Goal: Task Accomplishment & Management: Complete application form

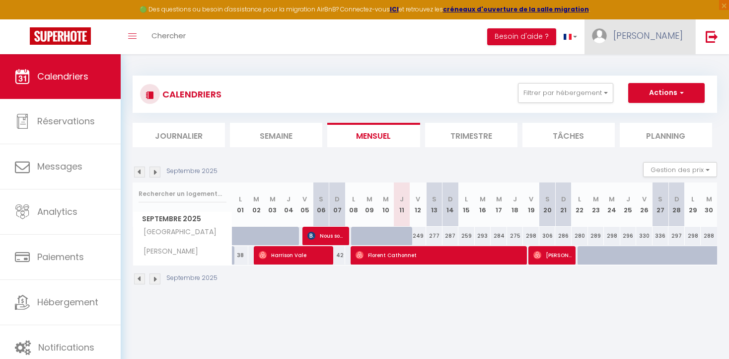
click at [665, 34] on span "[PERSON_NAME]" at bounding box center [648, 35] width 70 height 12
click at [650, 84] on link "Équipe" at bounding box center [655, 86] width 73 height 17
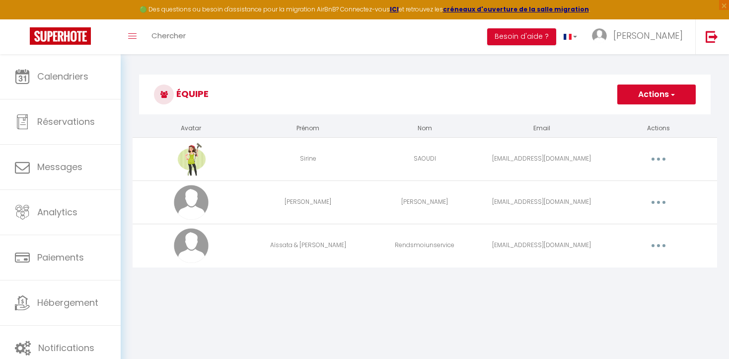
click at [657, 245] on icon "button" at bounding box center [658, 245] width 3 height 3
click at [614, 266] on link "Editer" at bounding box center [632, 268] width 73 height 17
select select
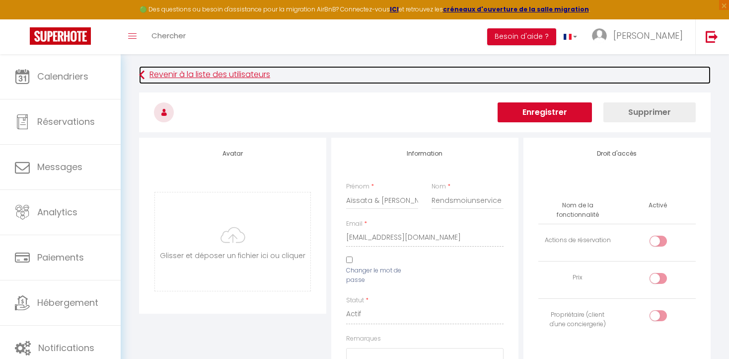
click at [171, 75] on link "Revenir à la liste des utilisateurs" at bounding box center [425, 75] width 572 height 18
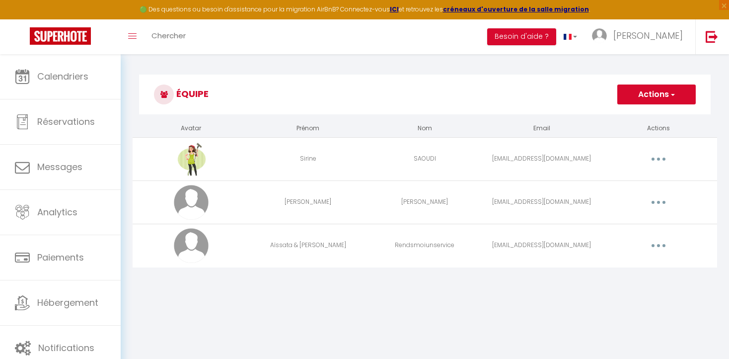
click at [648, 95] on button "Actions" at bounding box center [656, 94] width 78 height 20
click at [621, 114] on link "Ajouter un nouvel utilisateur" at bounding box center [636, 116] width 117 height 13
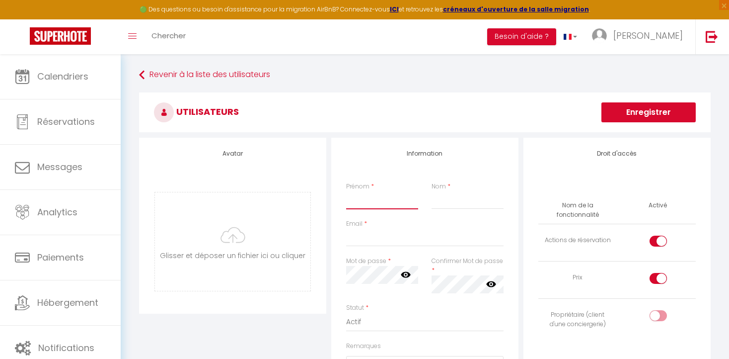
click at [354, 202] on input "Prénom" at bounding box center [382, 200] width 72 height 18
type input "Rends moi"
click at [435, 205] on input "Nom" at bounding box center [468, 200] width 72 height 18
type input "un service"
click at [353, 241] on input "Email" at bounding box center [424, 237] width 157 height 18
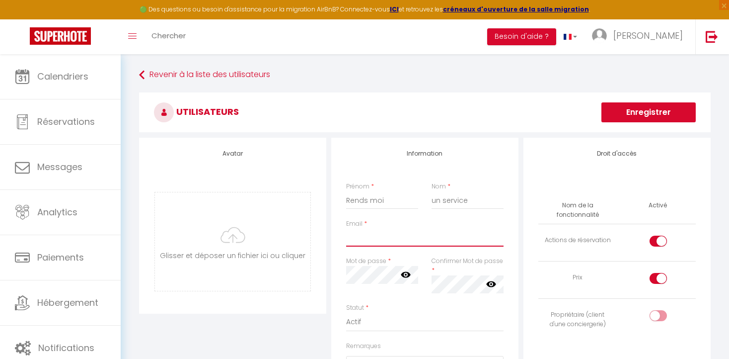
paste input "[EMAIL_ADDRESS][DOMAIN_NAME]"
type input "[EMAIL_ADDRESS][DOMAIN_NAME]"
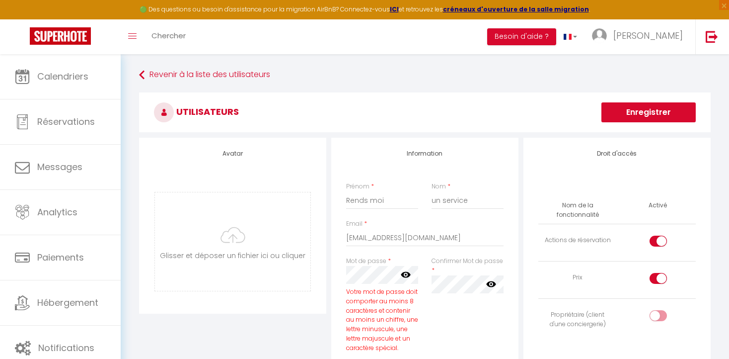
click at [454, 311] on div "Confirmer Mot de passe * false" at bounding box center [467, 309] width 85 height 106
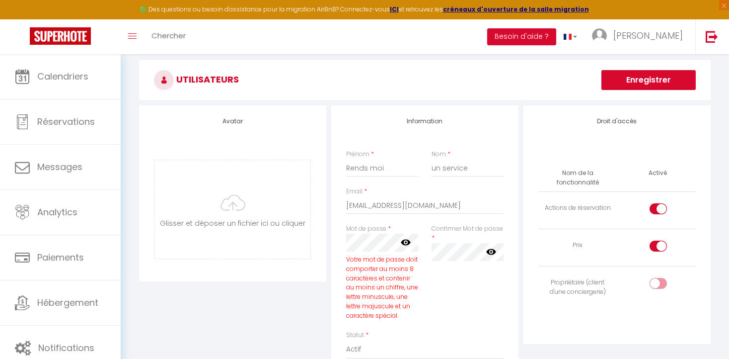
scroll to position [28, 0]
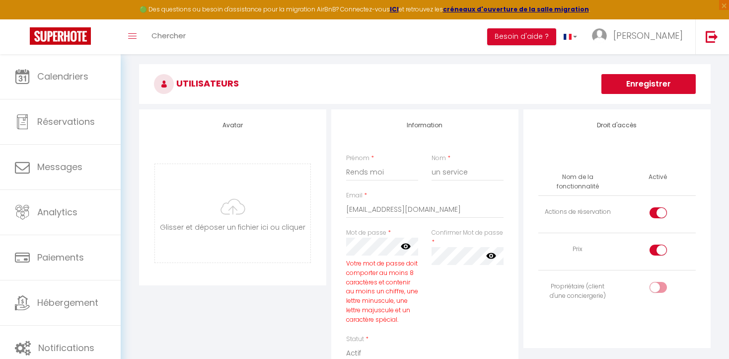
drag, startPoint x: 347, startPoint y: 263, endPoint x: 401, endPoint y: 317, distance: 76.9
click at [401, 317] on div "Votre mot de passe doit comporter au moins 8 caractères et contenir au moins un…" at bounding box center [382, 292] width 72 height 66
copy div "Votre mot de passe doit comporter au moins 8 caractères et contenir au moins un…"
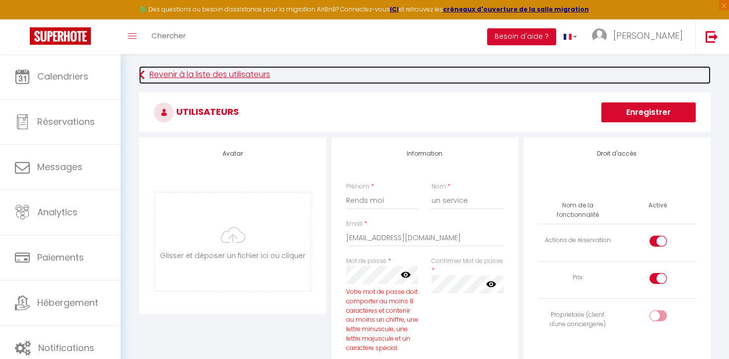
click at [226, 74] on link "Revenir à la liste des utilisateurs" at bounding box center [425, 75] width 572 height 18
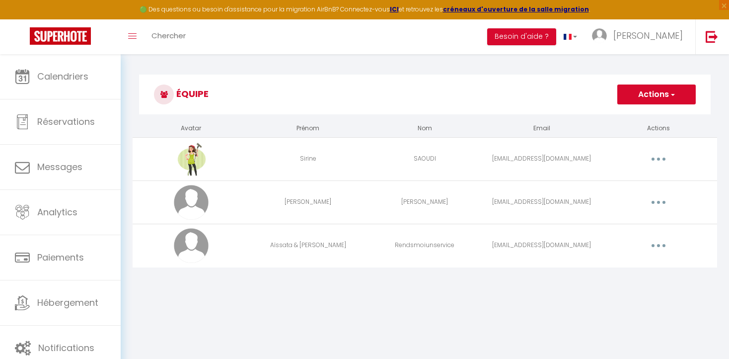
click at [659, 244] on button "button" at bounding box center [659, 245] width 28 height 16
click at [628, 284] on link "Supprimer" at bounding box center [632, 286] width 73 height 17
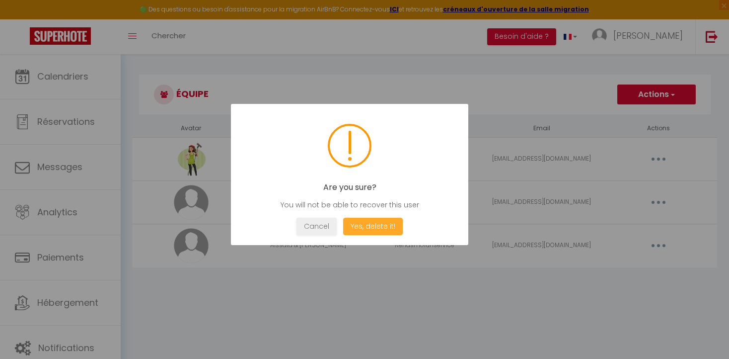
click at [368, 225] on button "Yes, delete it!" at bounding box center [373, 225] width 60 height 17
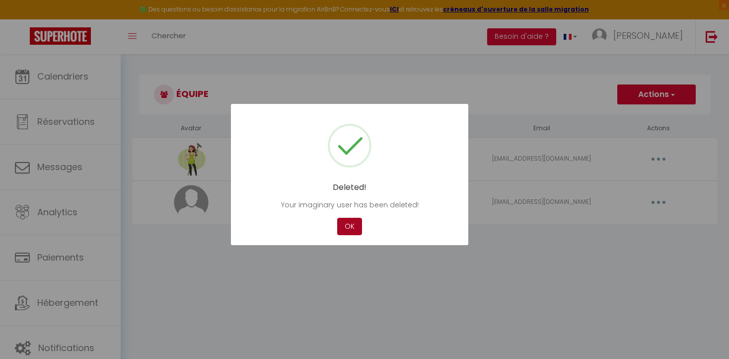
click at [353, 225] on button "OK" at bounding box center [349, 225] width 25 height 17
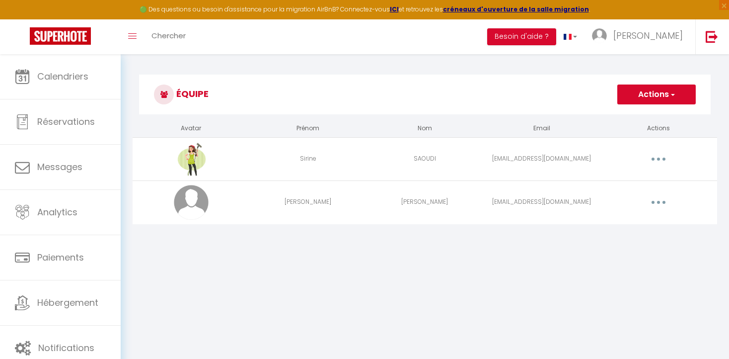
click at [673, 93] on span "button" at bounding box center [672, 94] width 6 height 10
click at [626, 115] on link "Ajouter un nouvel utilisateur" at bounding box center [636, 116] width 117 height 13
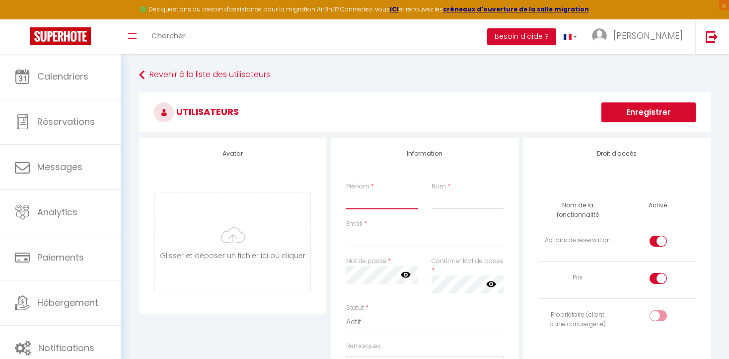
click at [352, 203] on input "Prénom" at bounding box center [382, 200] width 72 height 18
type input "Rends moi"
click at [359, 238] on input "Email" at bounding box center [424, 237] width 157 height 18
paste input "Votre mot de passe doit comporter au moins 8 caractères et contenir au moins un…"
type input "V"
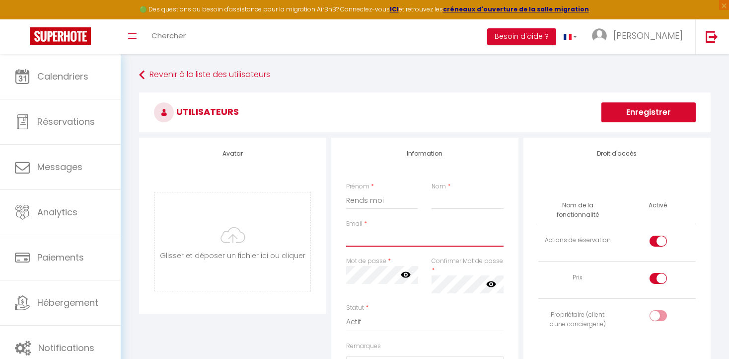
paste input "[EMAIL_ADDRESS][DOMAIN_NAME]"
type input "[EMAIL_ADDRESS][DOMAIN_NAME]"
click at [435, 201] on input "Nom" at bounding box center [468, 200] width 72 height 18
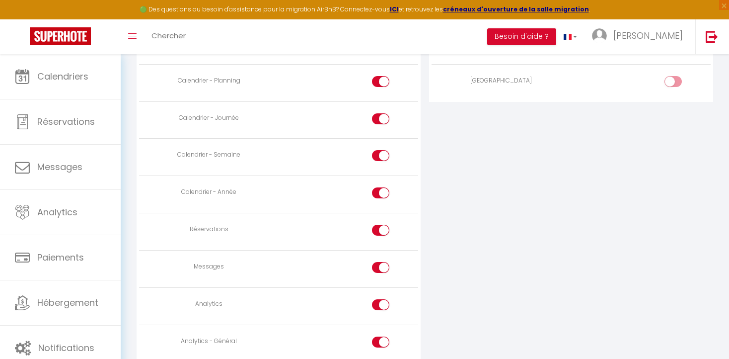
scroll to position [563, 0]
type input "un service"
click at [376, 227] on div at bounding box center [380, 228] width 17 height 11
click at [381, 227] on input "checkbox" at bounding box center [389, 230] width 17 height 15
checkbox input "false"
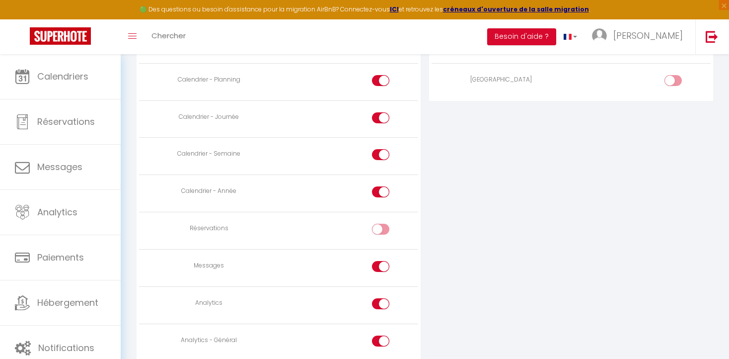
click at [376, 263] on div at bounding box center [380, 266] width 17 height 11
click at [381, 263] on input "checkbox" at bounding box center [389, 268] width 17 height 15
checkbox input "false"
click at [375, 302] on div at bounding box center [380, 303] width 17 height 11
click at [381, 302] on input "checkbox" at bounding box center [389, 305] width 17 height 15
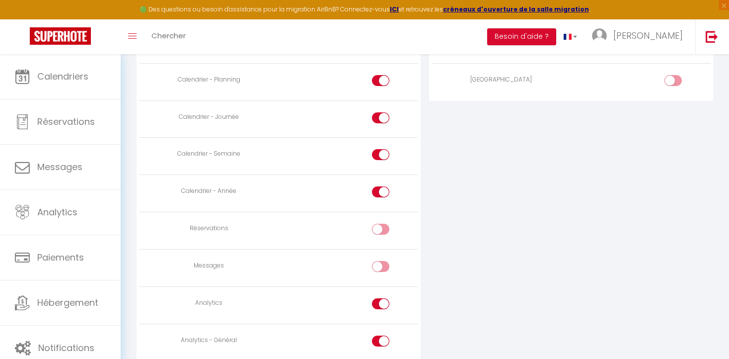
checkbox input "false"
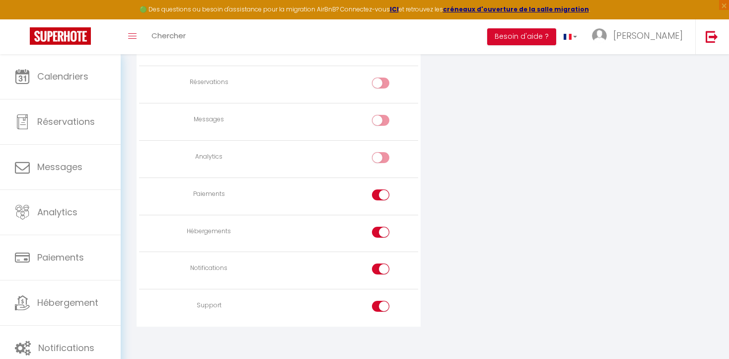
scroll to position [713, 0]
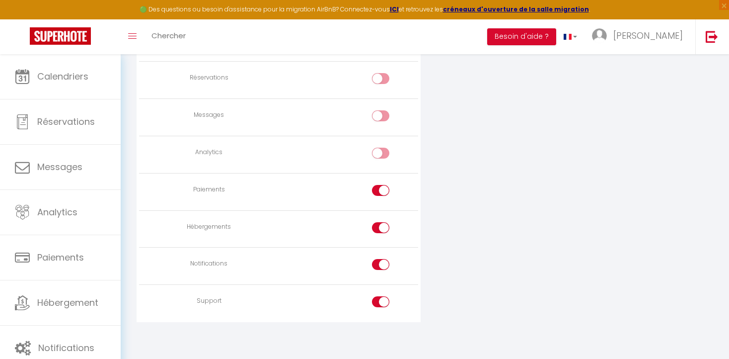
click at [378, 188] on div at bounding box center [380, 190] width 17 height 11
click at [381, 188] on input "checkbox" at bounding box center [389, 192] width 17 height 15
checkbox input "false"
click at [377, 296] on div at bounding box center [380, 301] width 17 height 11
click at [381, 296] on input "checkbox" at bounding box center [389, 303] width 17 height 15
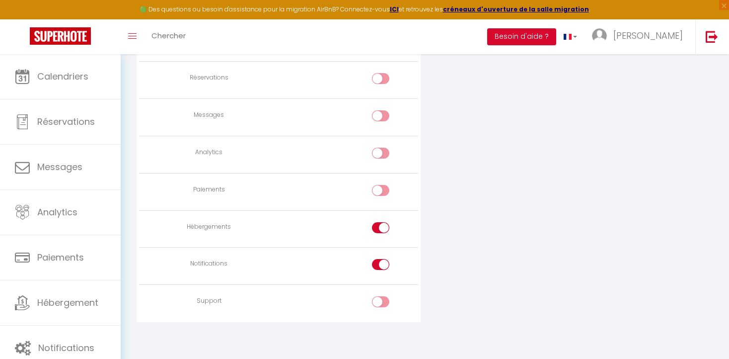
click at [377, 296] on div at bounding box center [380, 301] width 17 height 11
click at [381, 296] on input "checkbox" at bounding box center [389, 303] width 17 height 15
checkbox input "true"
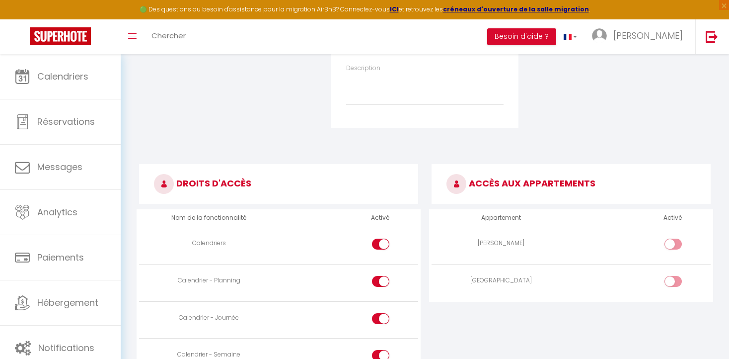
scroll to position [386, 0]
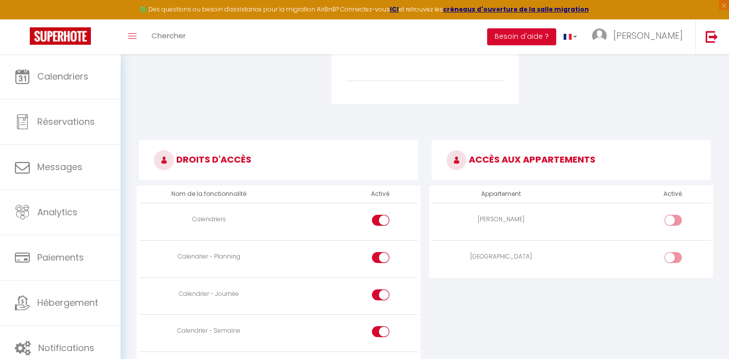
click at [674, 218] on input "checkbox" at bounding box center [681, 222] width 17 height 15
checkbox input "true"
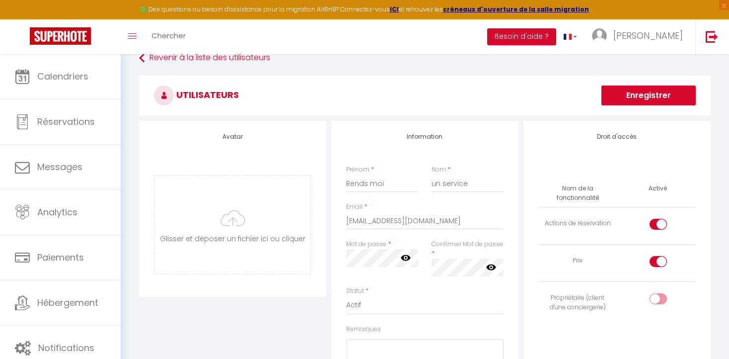
scroll to position [0, 0]
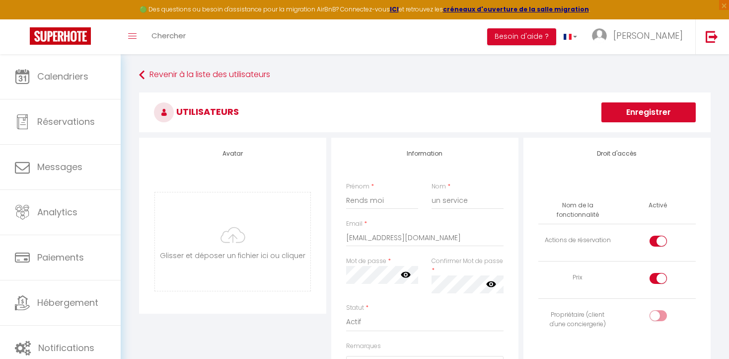
click at [635, 112] on button "Enregistrer" at bounding box center [648, 112] width 94 height 20
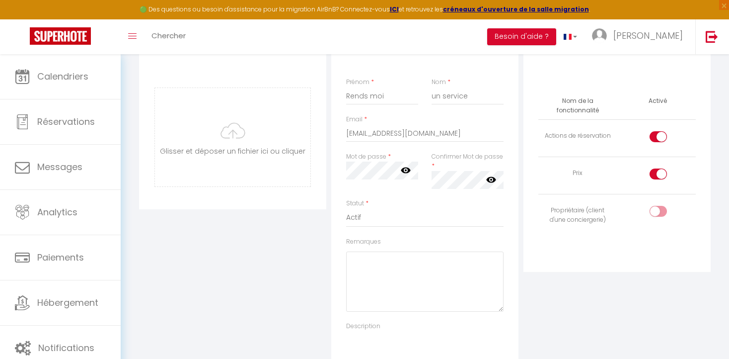
scroll to position [105, 0]
click at [653, 174] on div at bounding box center [658, 173] width 17 height 11
click at [658, 174] on input "checkbox" at bounding box center [666, 175] width 17 height 15
checkbox input "false"
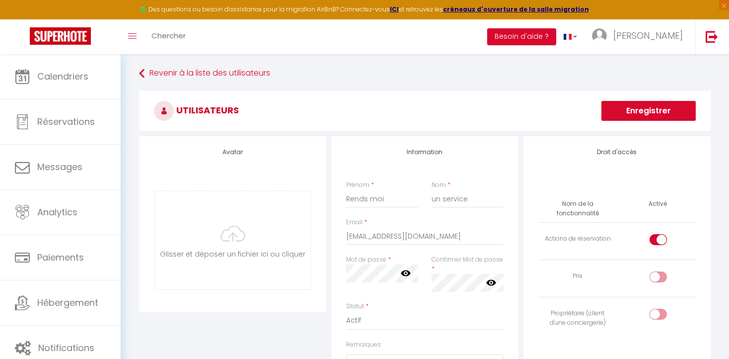
scroll to position [0, 0]
click at [638, 109] on button "Enregistrer" at bounding box center [648, 112] width 94 height 20
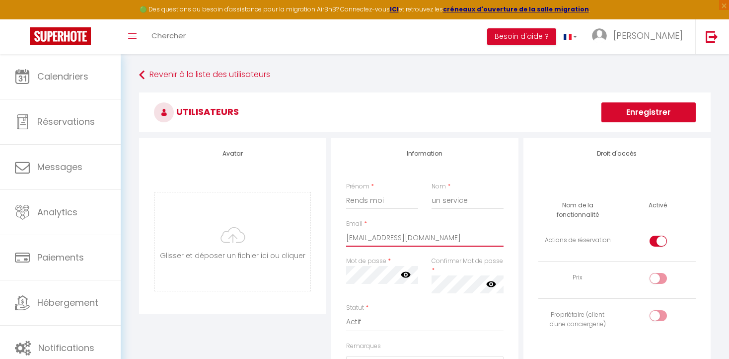
click at [469, 237] on input "[EMAIL_ADDRESS][DOMAIN_NAME]" at bounding box center [424, 237] width 157 height 18
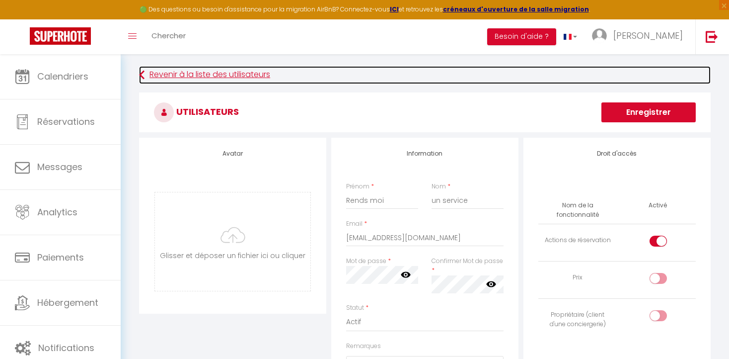
click at [200, 76] on link "Revenir à la liste des utilisateurs" at bounding box center [425, 75] width 572 height 18
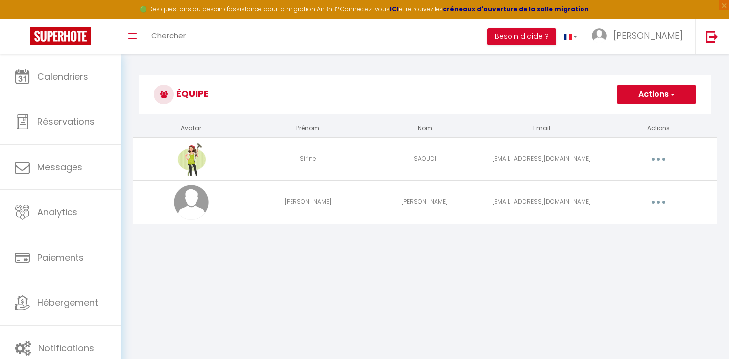
click at [646, 92] on button "Actions" at bounding box center [656, 94] width 78 height 20
click at [618, 115] on link "Ajouter un nouvel utilisateur" at bounding box center [636, 116] width 117 height 13
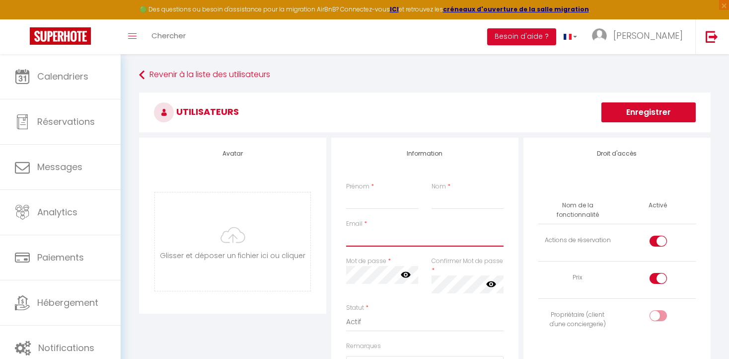
click at [358, 241] on input "Email" at bounding box center [424, 237] width 157 height 18
paste input "[EMAIL_ADDRESS][DOMAIN_NAME]"
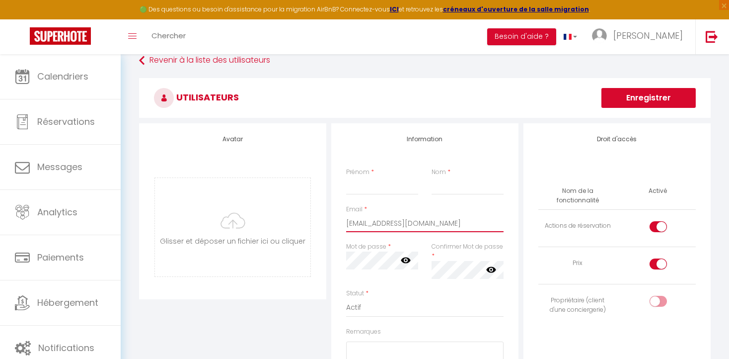
scroll to position [12, 0]
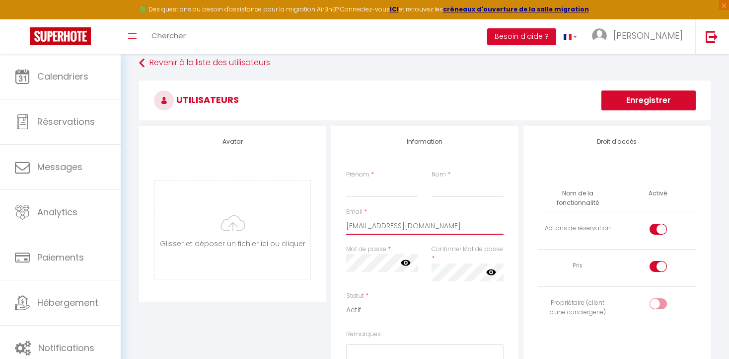
type input "[EMAIL_ADDRESS][DOMAIN_NAME]"
click at [645, 98] on button "Enregistrer" at bounding box center [648, 100] width 94 height 20
type input "Aissata"
click at [440, 191] on input "Nom" at bounding box center [468, 188] width 72 height 18
type input "Sissoko"
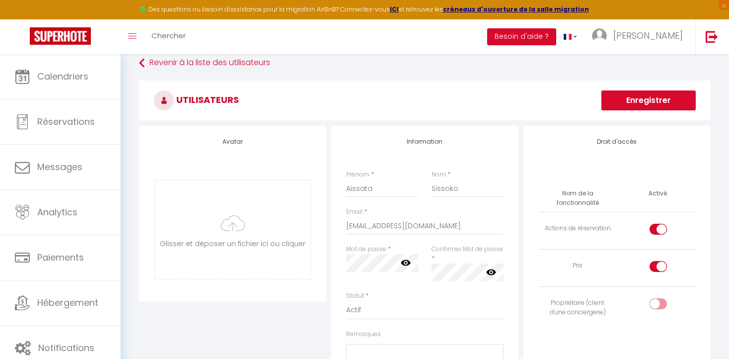
click at [628, 100] on button "Enregistrer" at bounding box center [648, 100] width 94 height 20
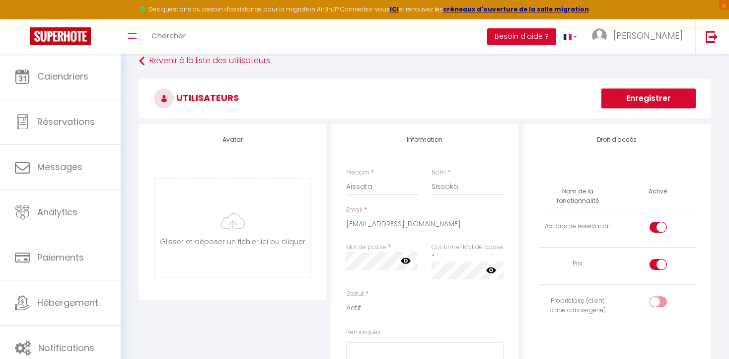
scroll to position [12, 0]
